Goal: Task Accomplishment & Management: Manage account settings

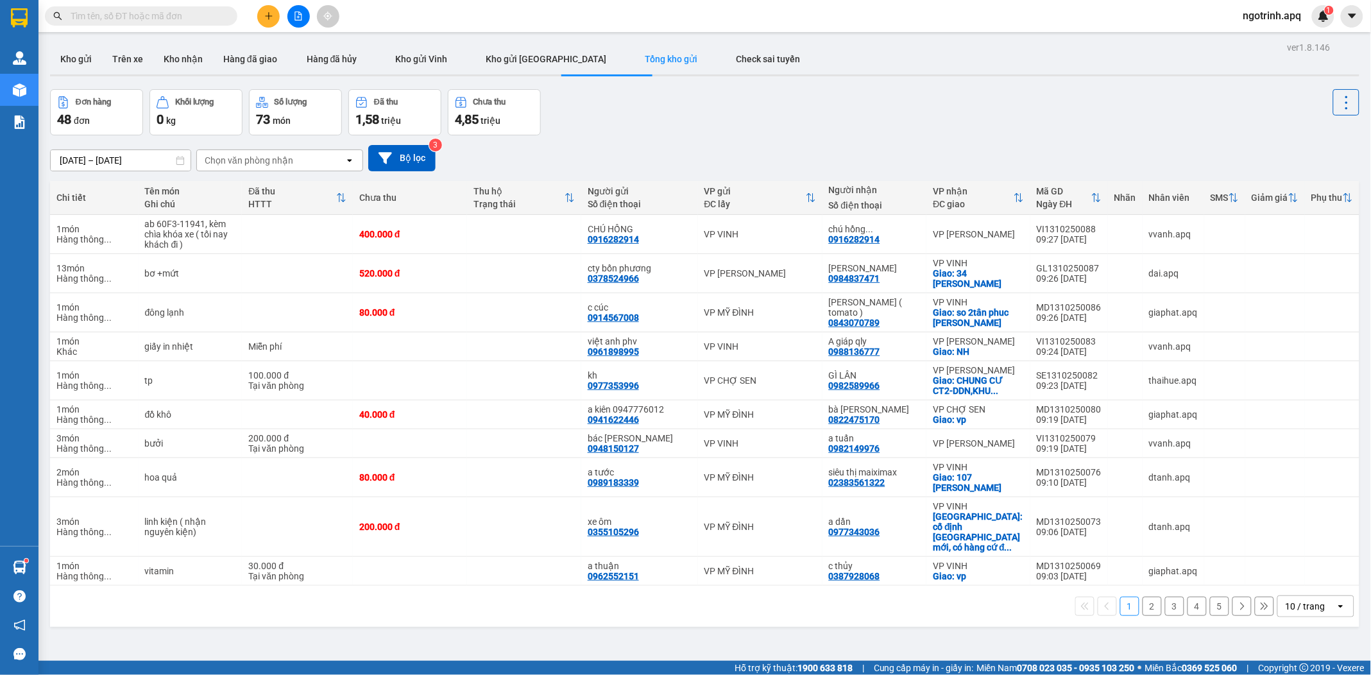
click at [1255, 12] on span "ngotrinh.apq" at bounding box center [1272, 16] width 79 height 16
click at [1253, 35] on span "Đăng xuất" at bounding box center [1278, 40] width 54 height 14
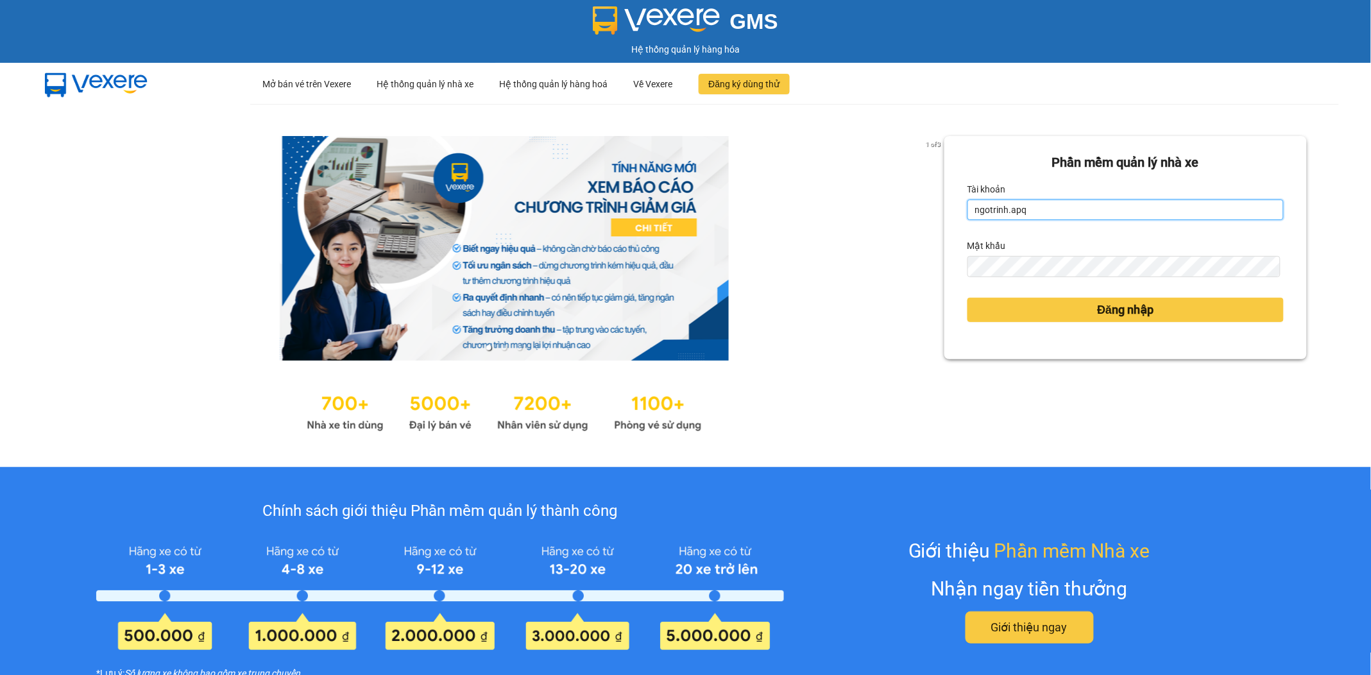
click at [1060, 210] on input "ngotrinh.apq" at bounding box center [1125, 209] width 316 height 21
type input "maisuong.apq"
